Goal: Obtain resource: Obtain resource

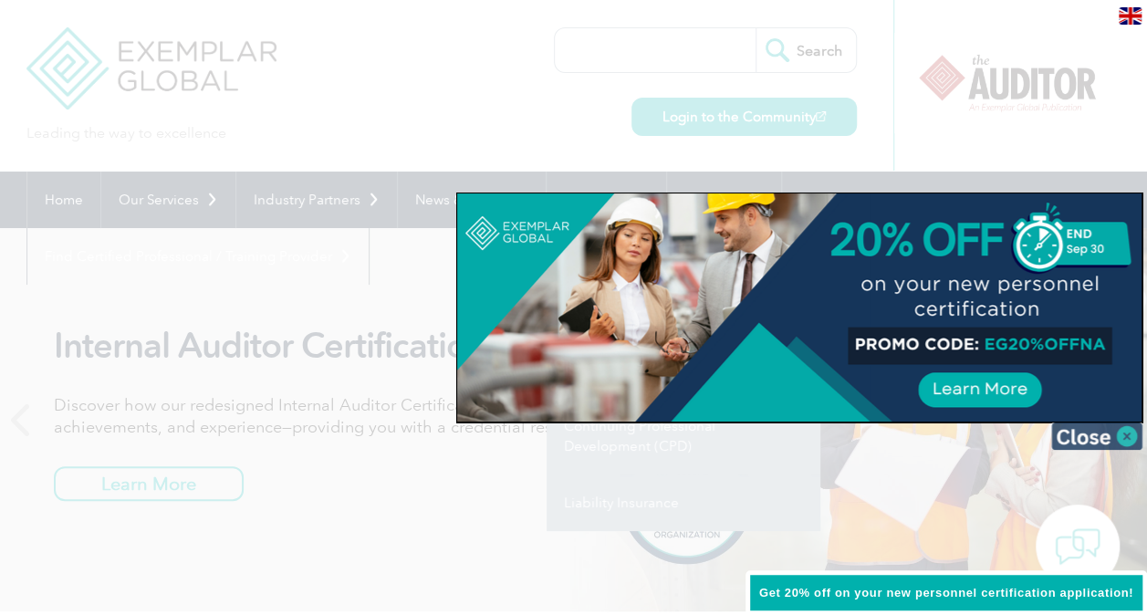
click at [1102, 431] on img at bounding box center [1096, 435] width 91 height 27
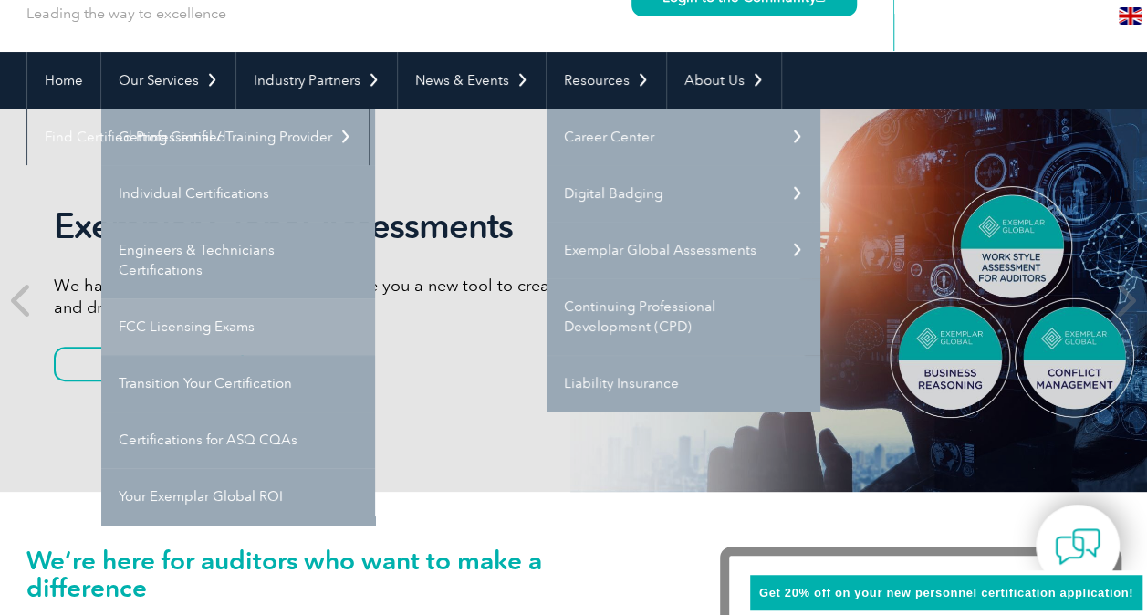
scroll to position [91, 0]
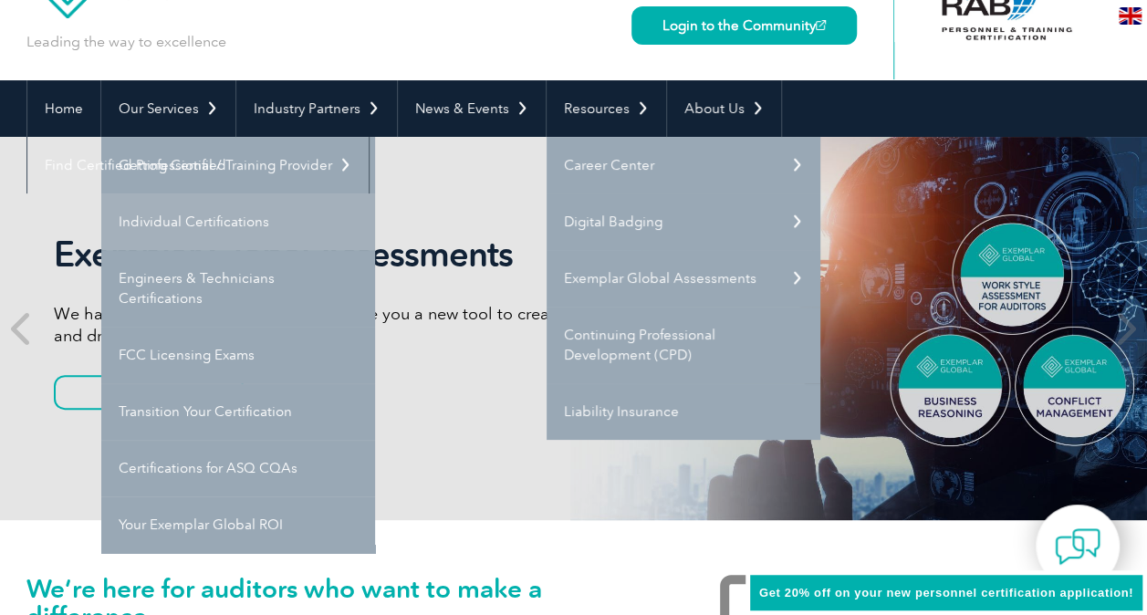
click at [215, 223] on link "Individual Certifications" at bounding box center [238, 221] width 274 height 57
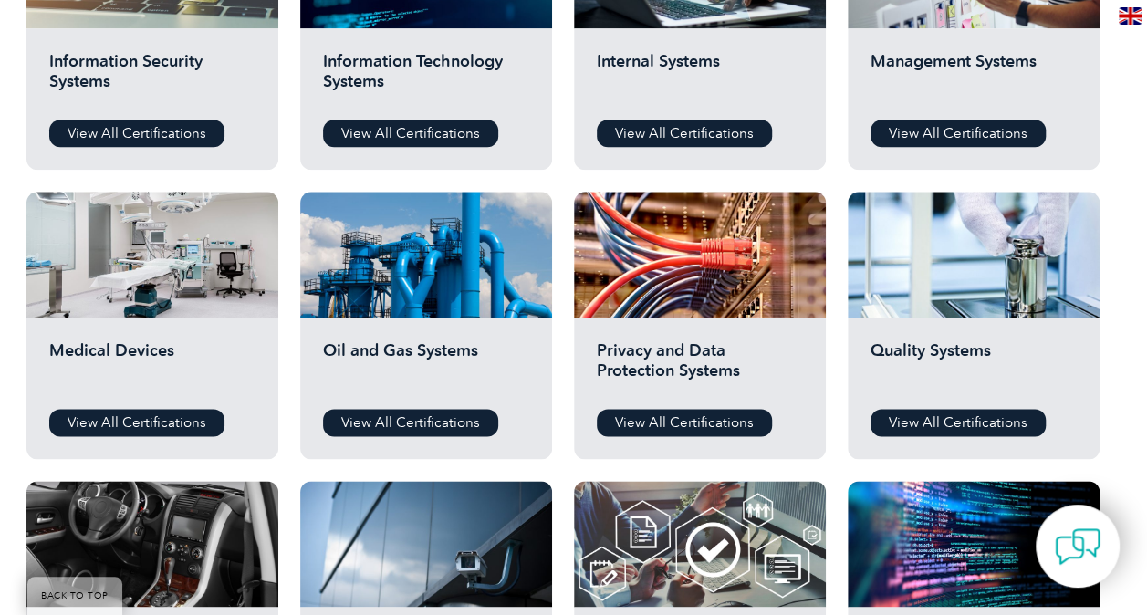
scroll to position [1003, 0]
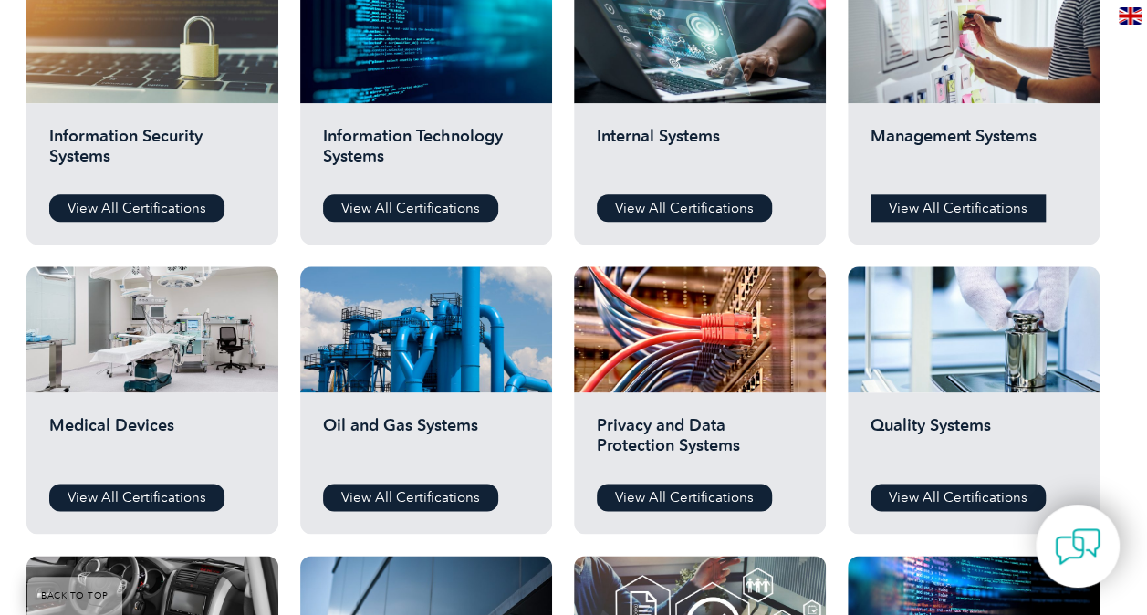
click at [940, 198] on link "View All Certifications" at bounding box center [957, 207] width 175 height 27
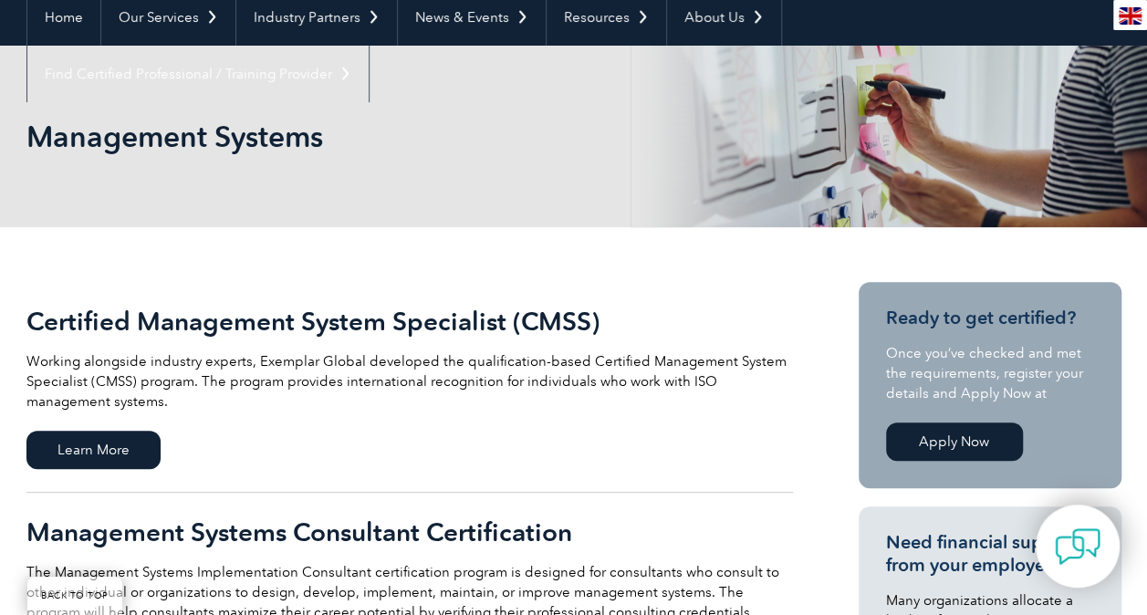
scroll to position [182, 0]
click at [107, 453] on span "Learn More" at bounding box center [93, 450] width 134 height 38
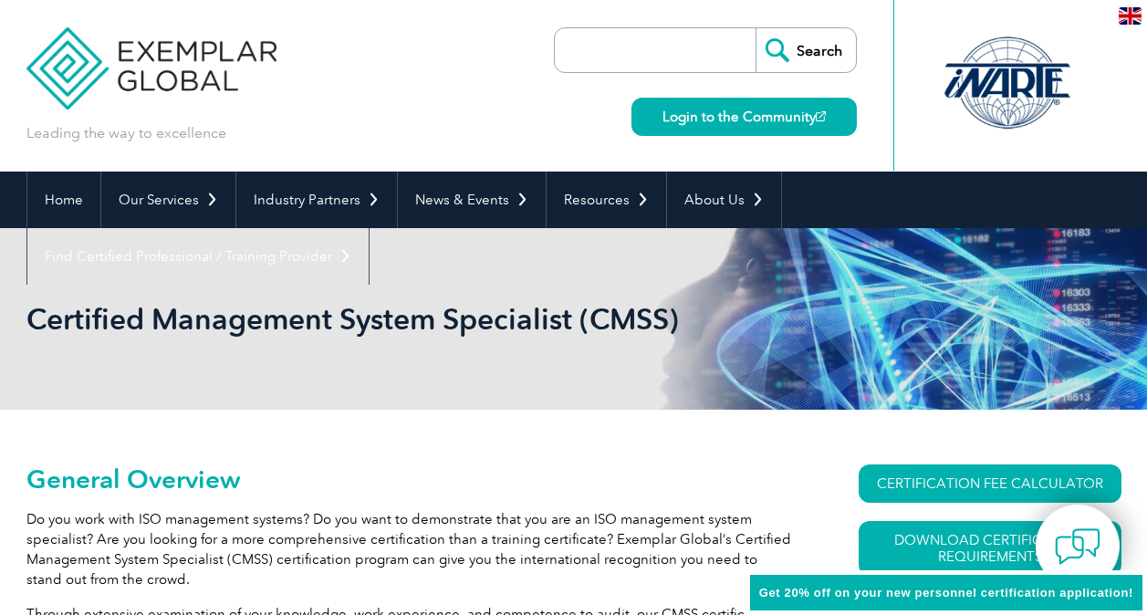
scroll to position [147, 0]
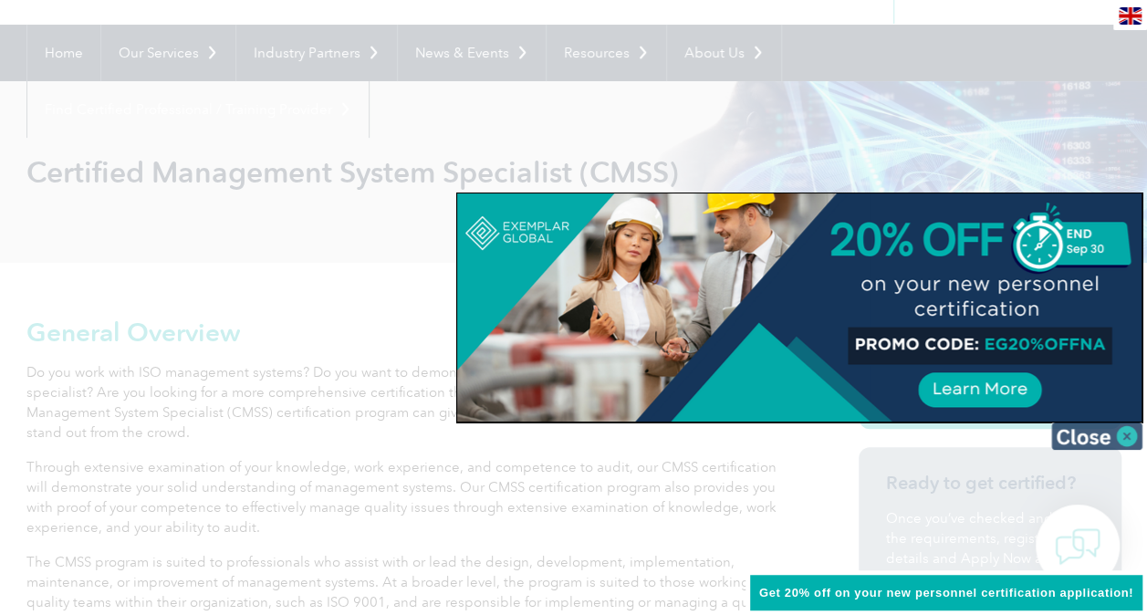
click at [1107, 438] on img at bounding box center [1096, 435] width 91 height 27
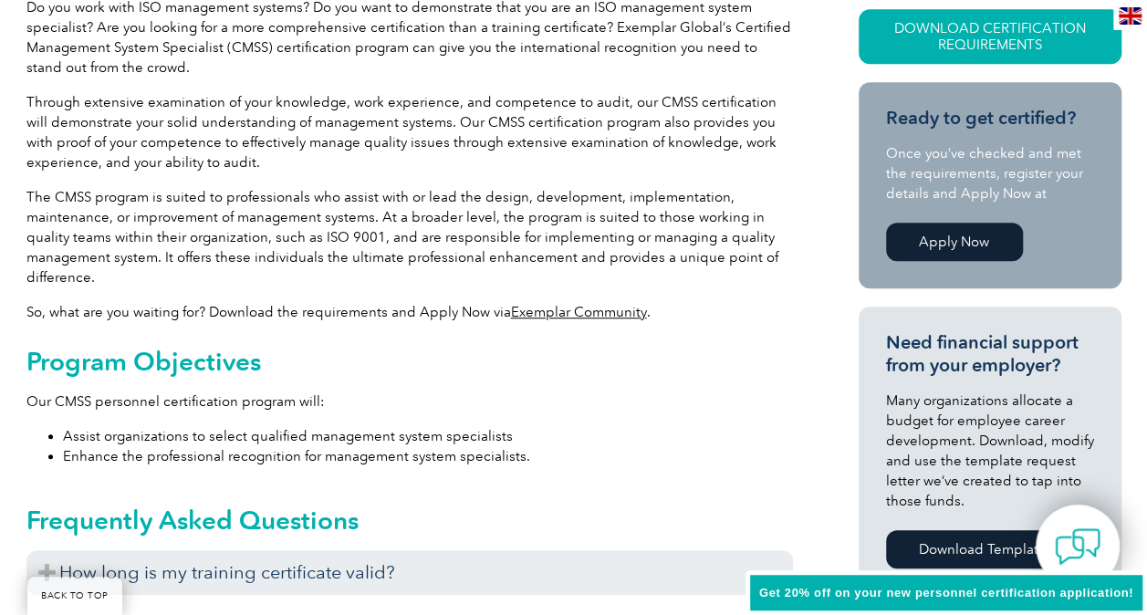
scroll to position [603, 0]
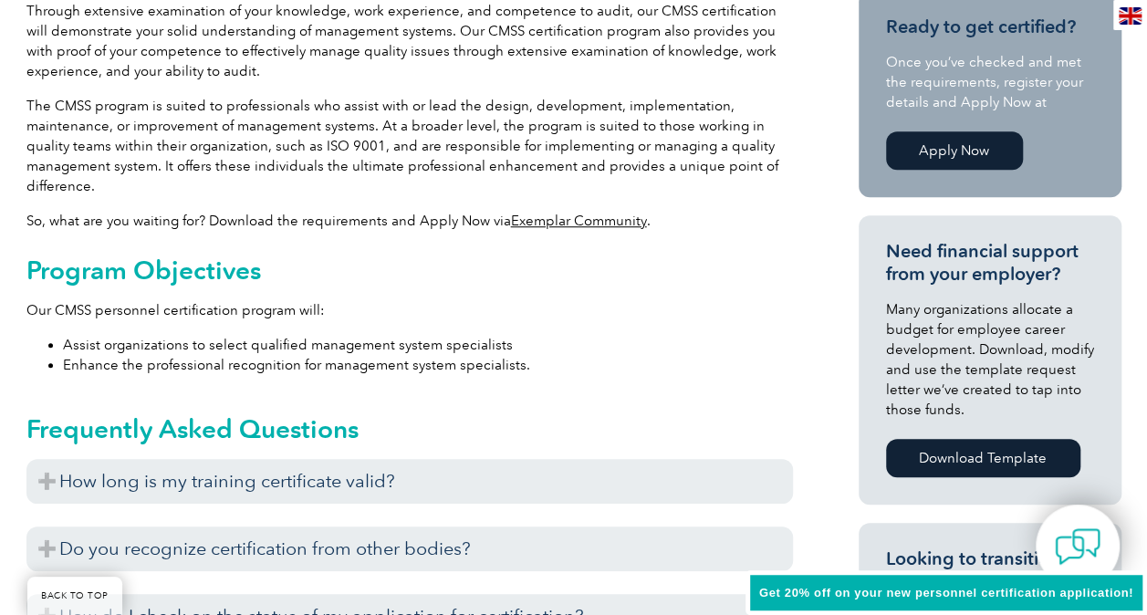
click at [558, 219] on link "Exemplar Community" at bounding box center [579, 221] width 136 height 16
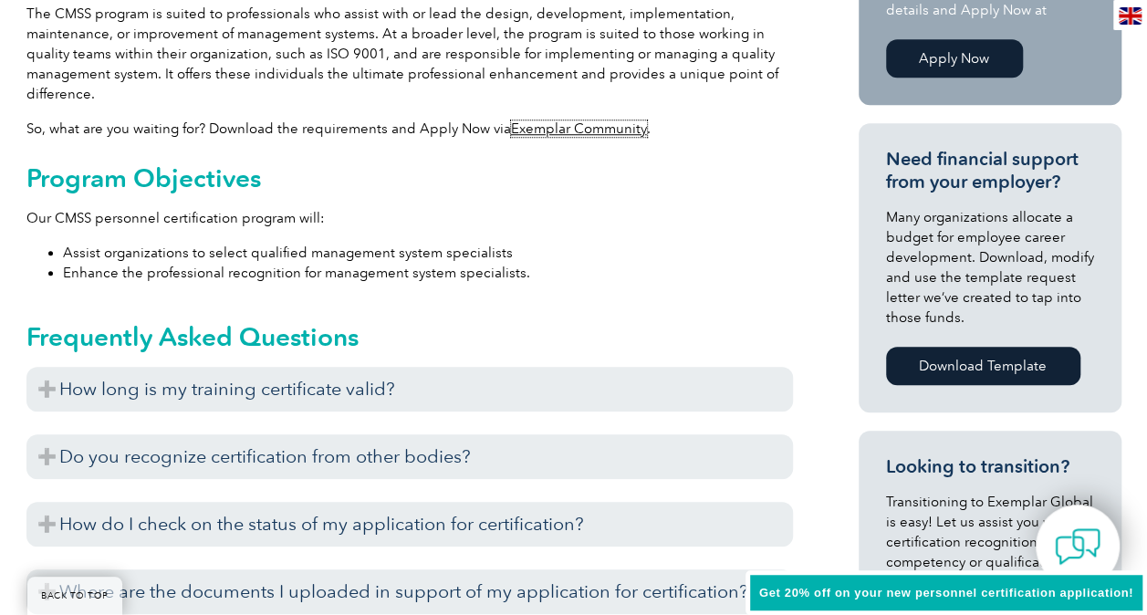
scroll to position [785, 0]
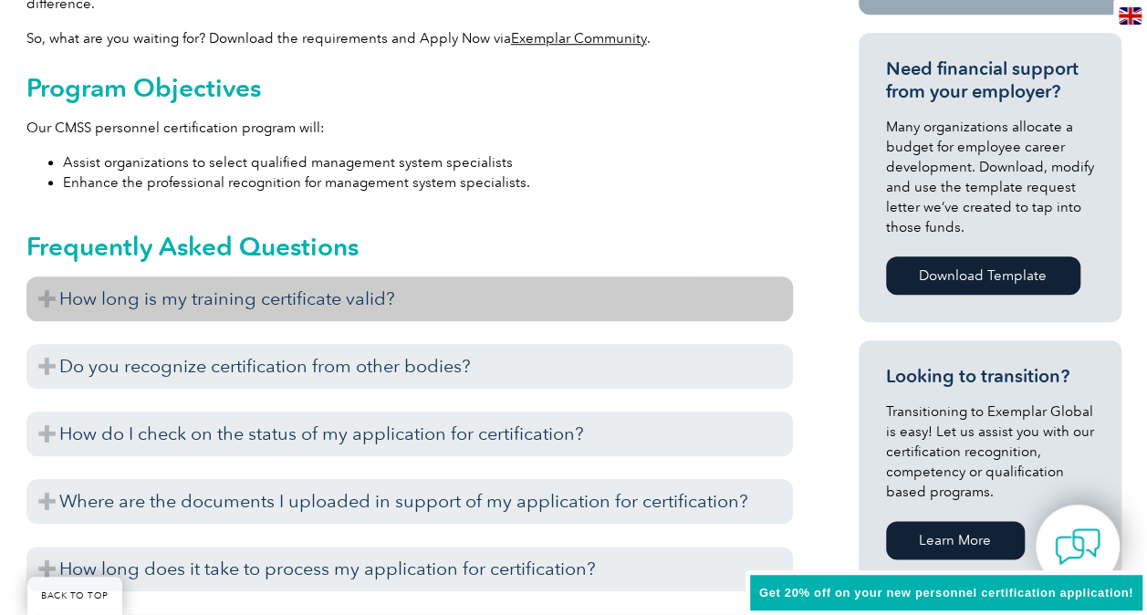
click at [54, 301] on h3 "How long is my training certificate valid?" at bounding box center [409, 298] width 766 height 45
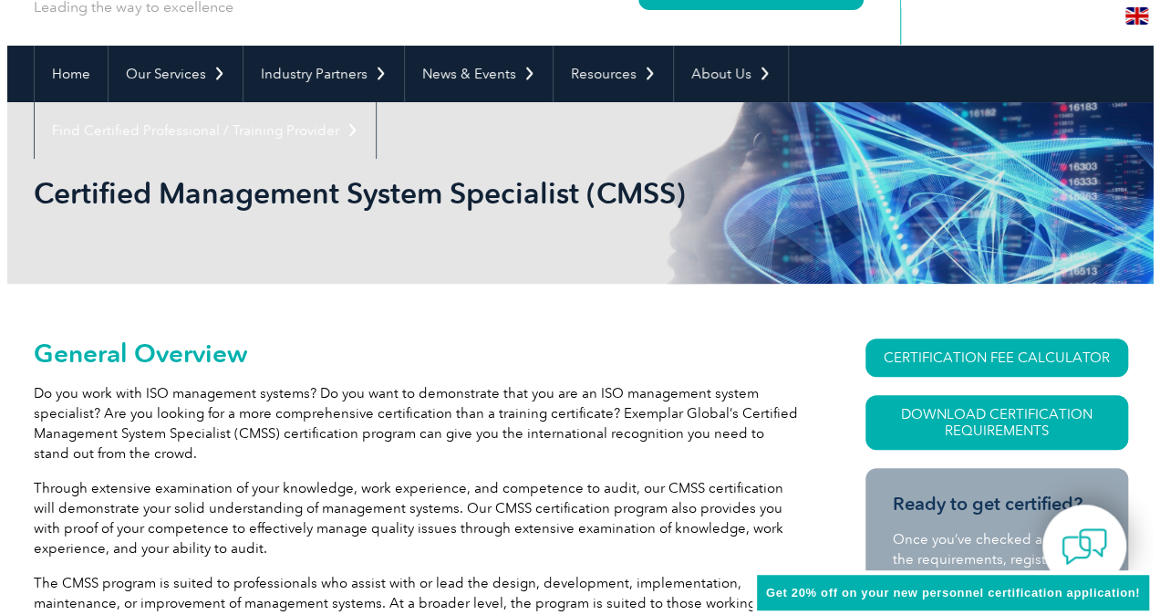
scroll to position [119, 0]
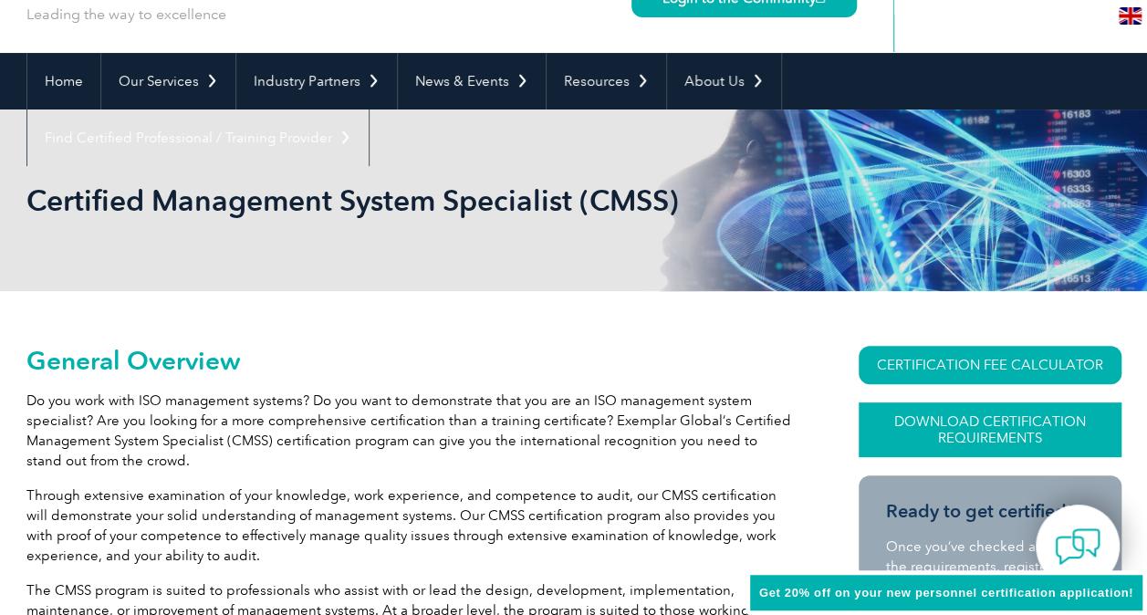
click at [982, 435] on link "Download Certification Requirements" at bounding box center [989, 429] width 263 height 55
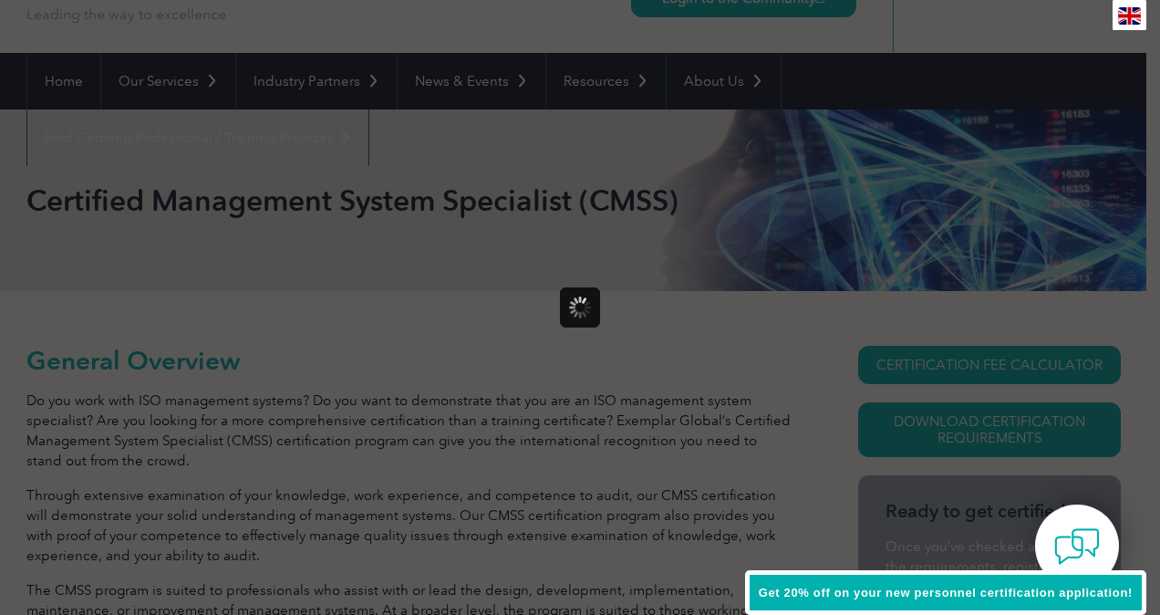
scroll to position [0, 0]
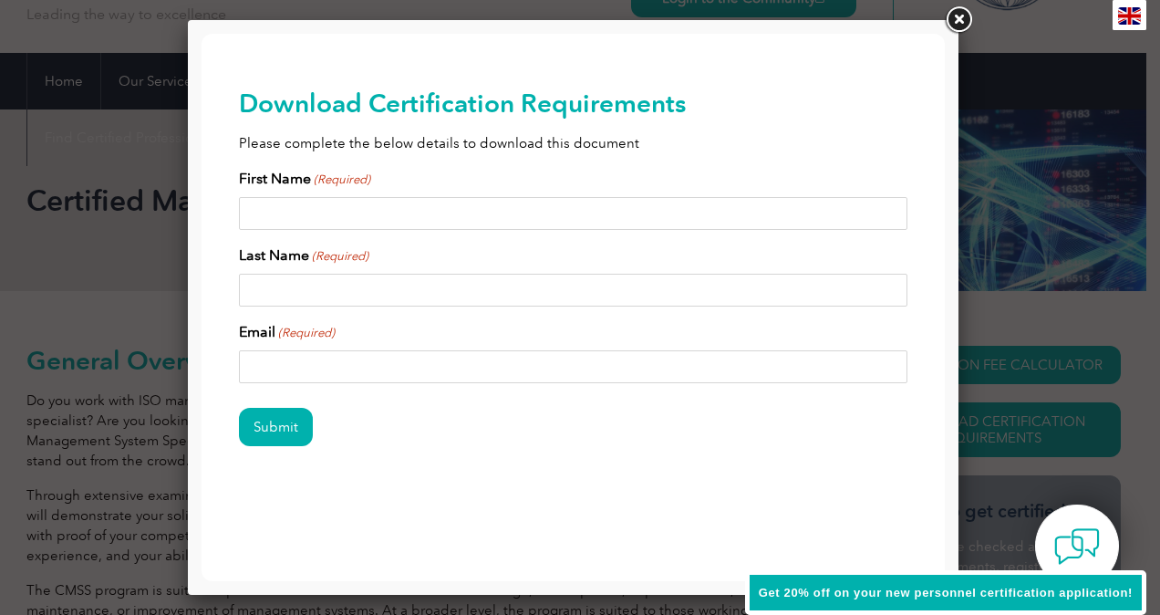
click at [542, 228] on input "First Name (Required)" at bounding box center [574, 213] width 670 height 33
type input "Deepak"
type input "Kumar"
type input "Deepak.kumar@am.com.jo"
click at [281, 425] on input "Submit" at bounding box center [276, 427] width 74 height 38
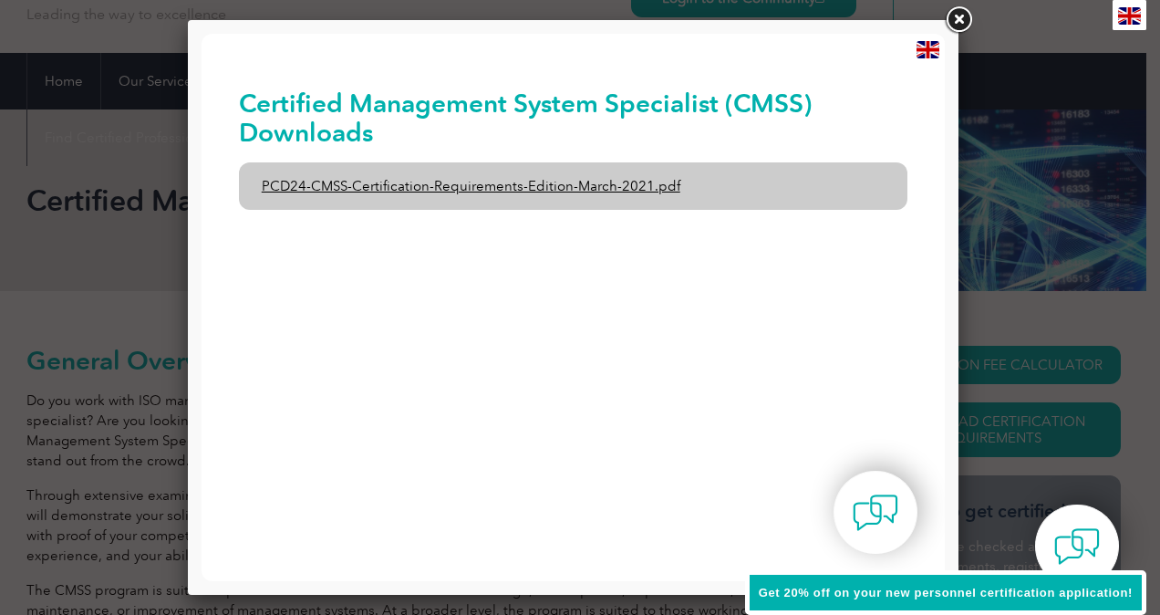
click at [486, 190] on link "PCD24-CMSS-Certification-Requirements-Edition-March-2021.pdf" at bounding box center [574, 185] width 670 height 47
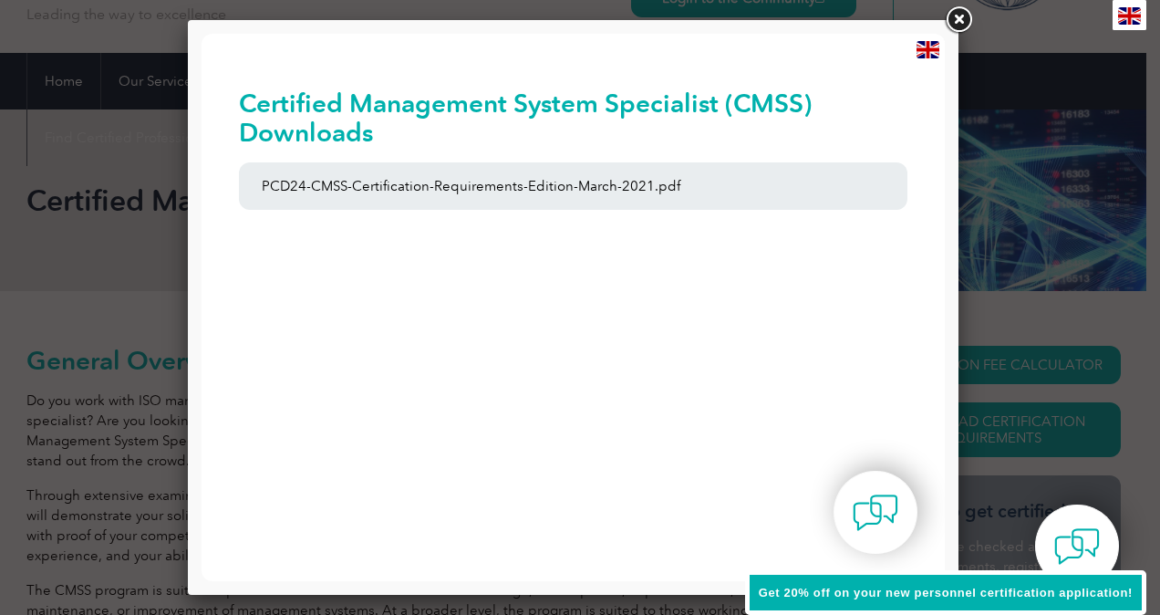
click at [969, 19] on link at bounding box center [958, 20] width 33 height 33
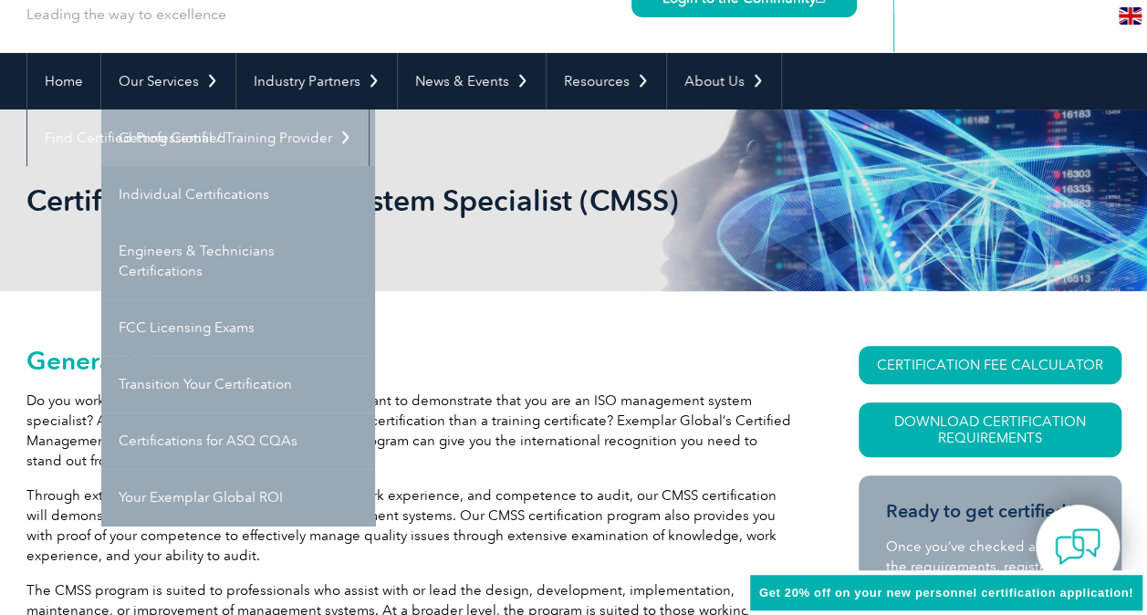
click at [195, 142] on link "Getting Certified" at bounding box center [238, 137] width 274 height 57
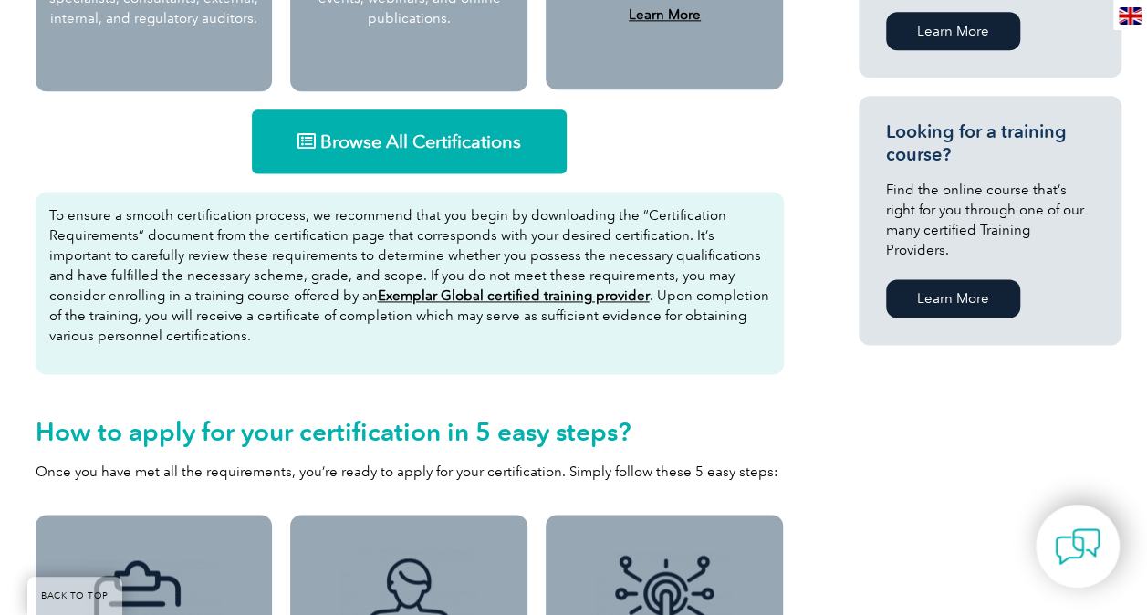
scroll to position [1159, 0]
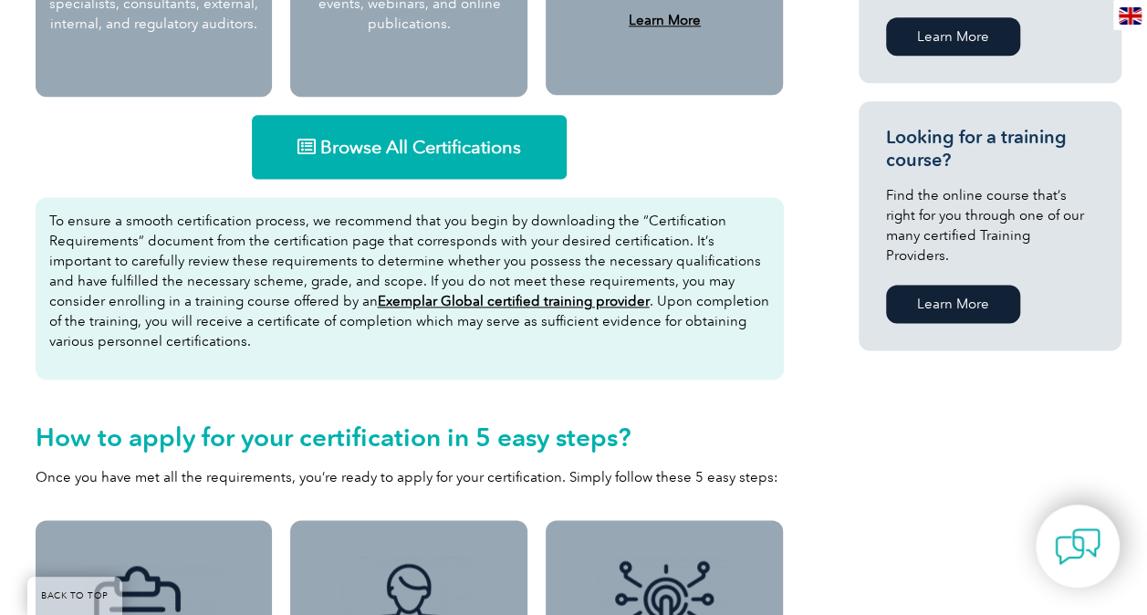
click at [383, 148] on span "Browse All Certifications" at bounding box center [420, 147] width 201 height 18
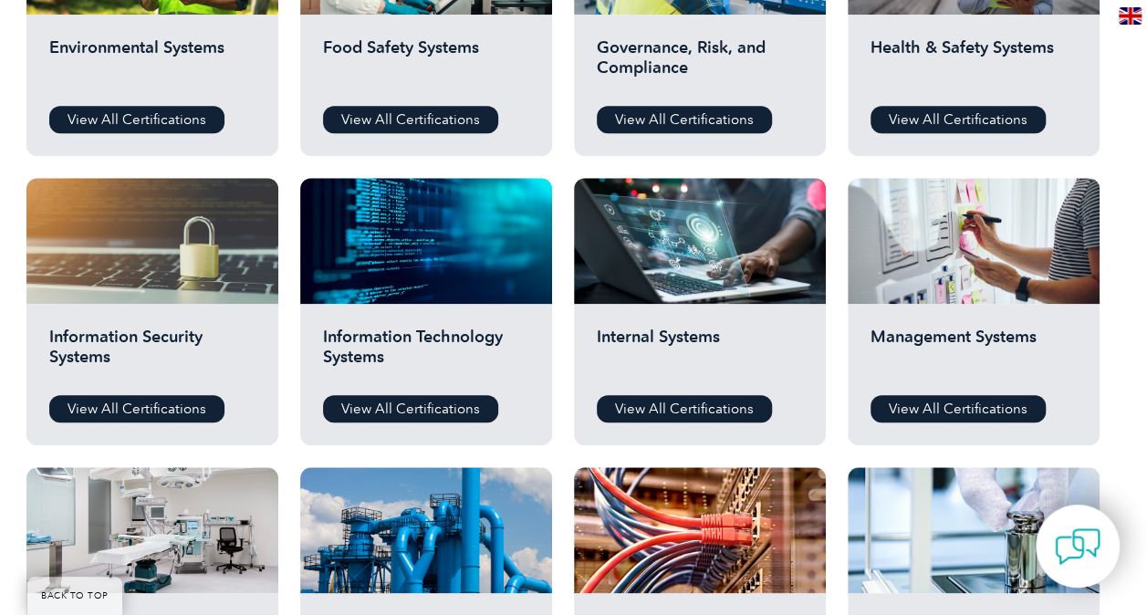
scroll to position [821, 0]
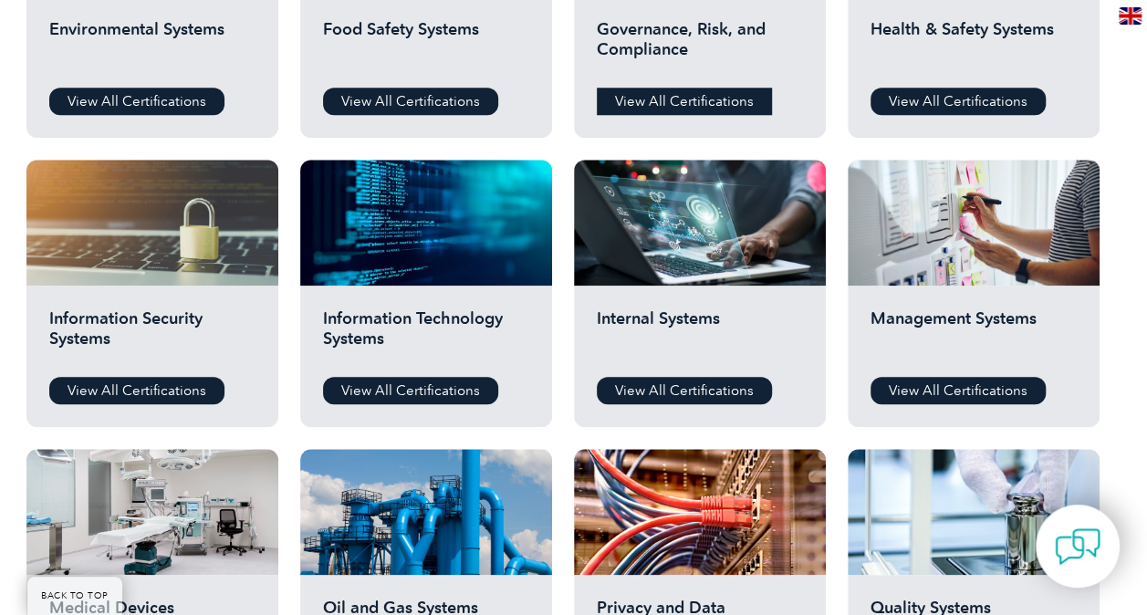
click at [698, 108] on link "View All Certifications" at bounding box center [684, 101] width 175 height 27
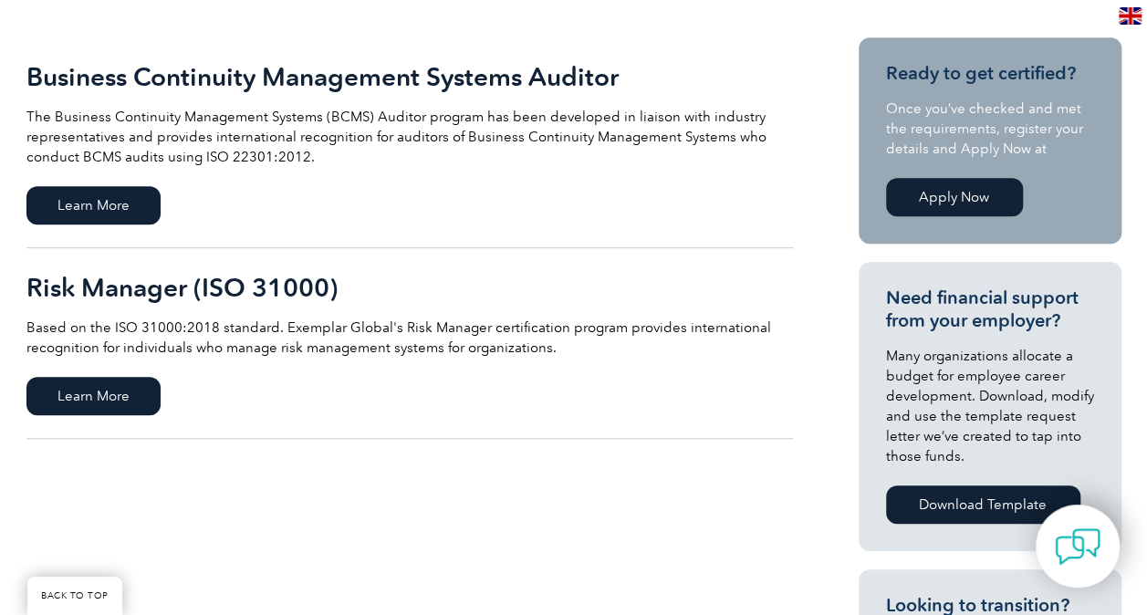
scroll to position [456, 0]
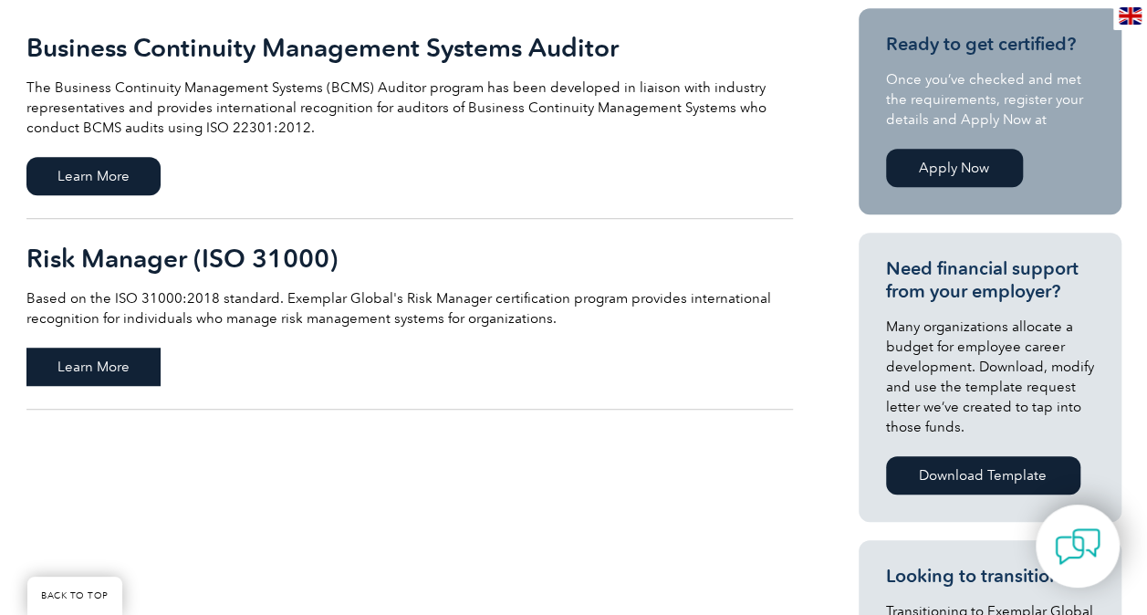
click at [150, 369] on span "Learn More" at bounding box center [93, 367] width 134 height 38
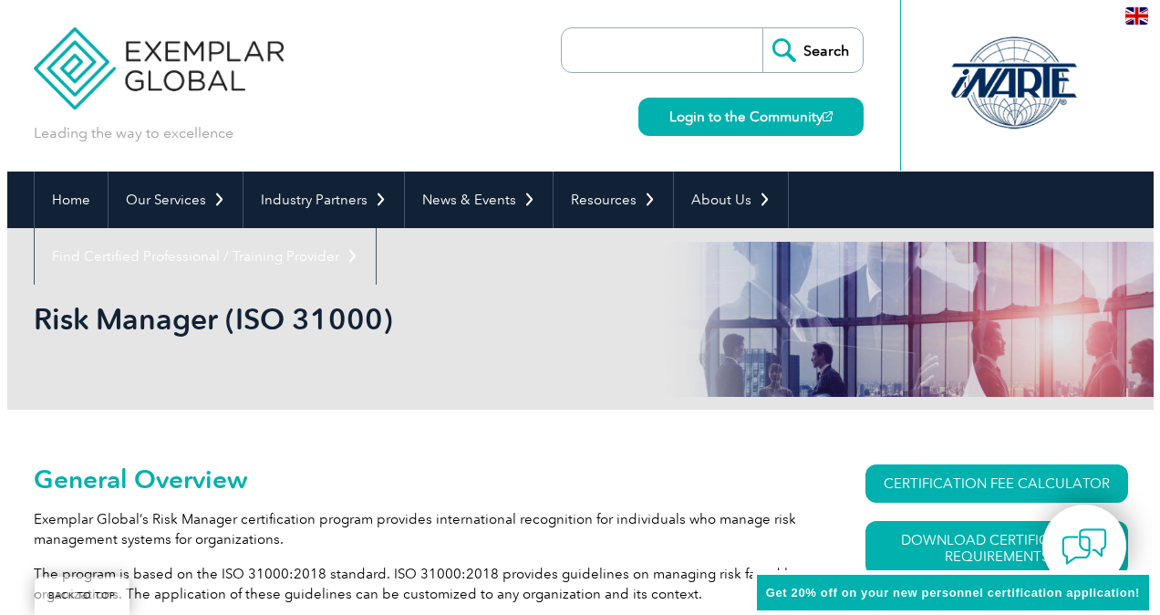
scroll to position [213, 0]
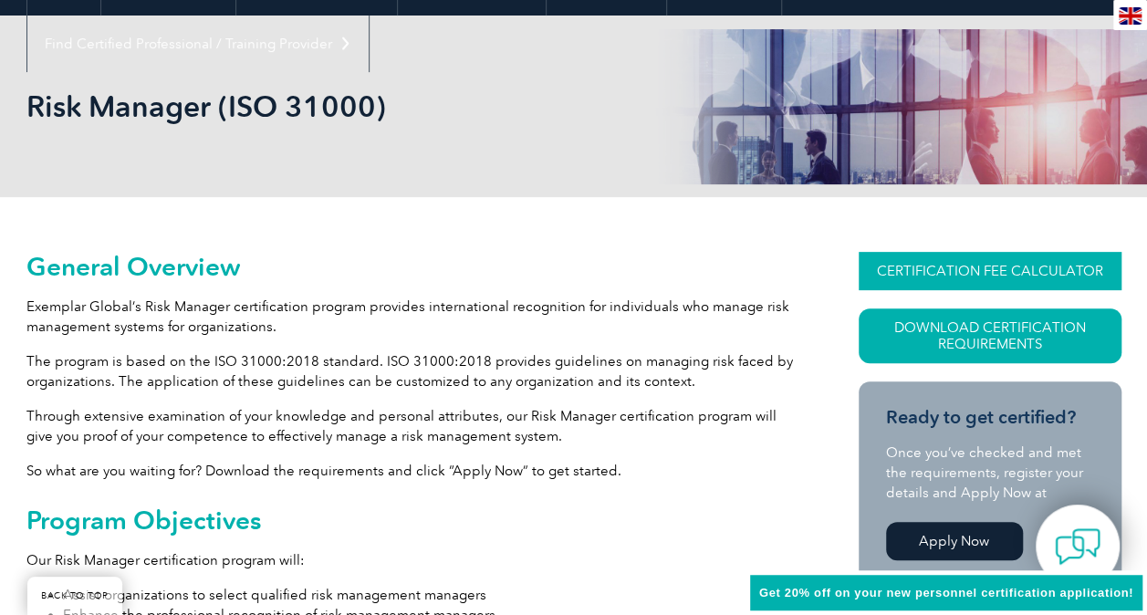
click at [1016, 270] on link "CERTIFICATION FEE CALCULATOR" at bounding box center [989, 271] width 263 height 38
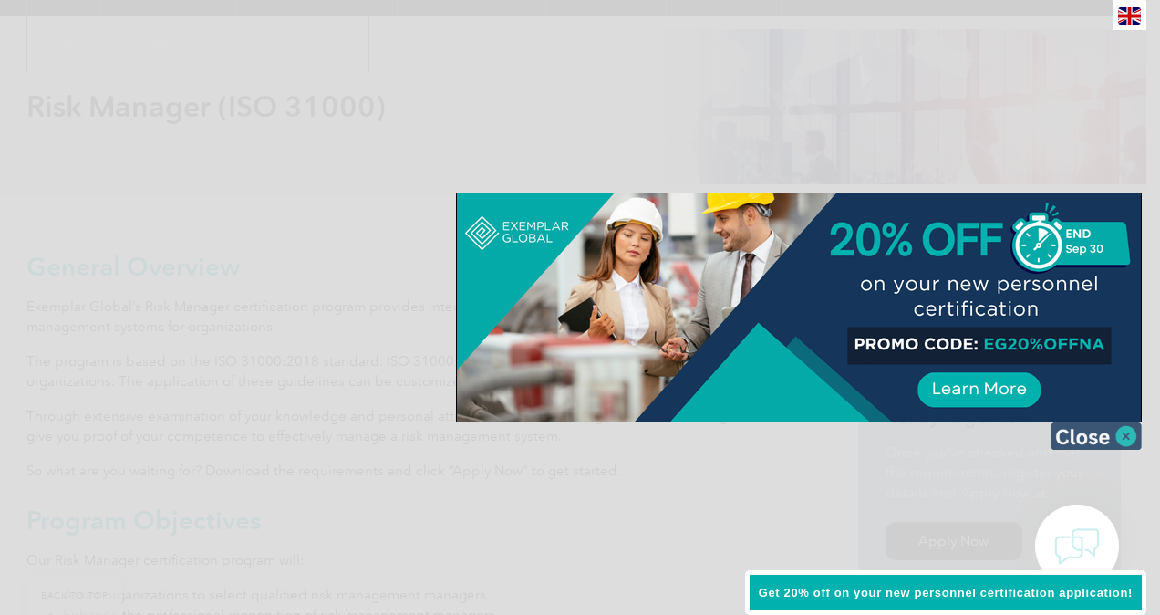
click at [1116, 441] on img at bounding box center [1096, 435] width 91 height 27
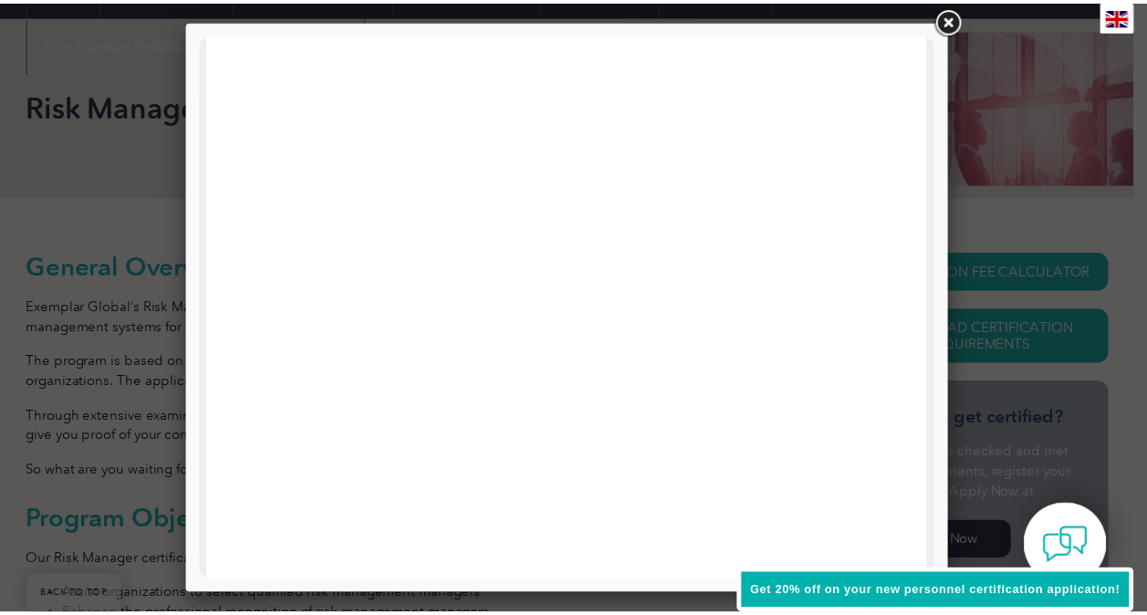
scroll to position [182, 0]
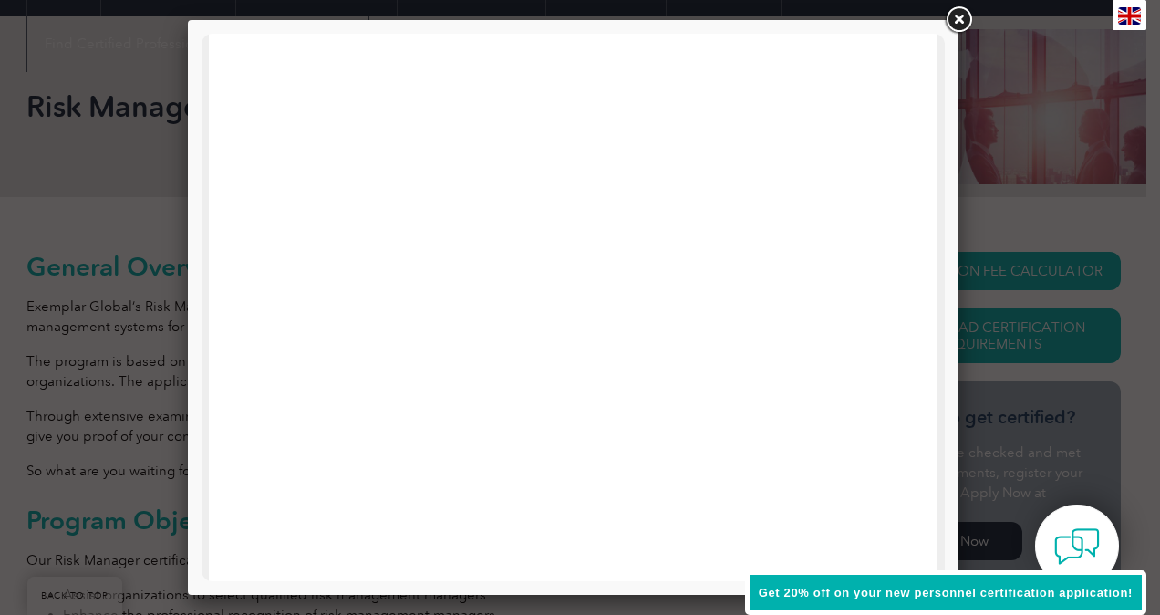
click at [953, 22] on link at bounding box center [958, 20] width 33 height 33
